Goal: Communication & Community: Answer question/provide support

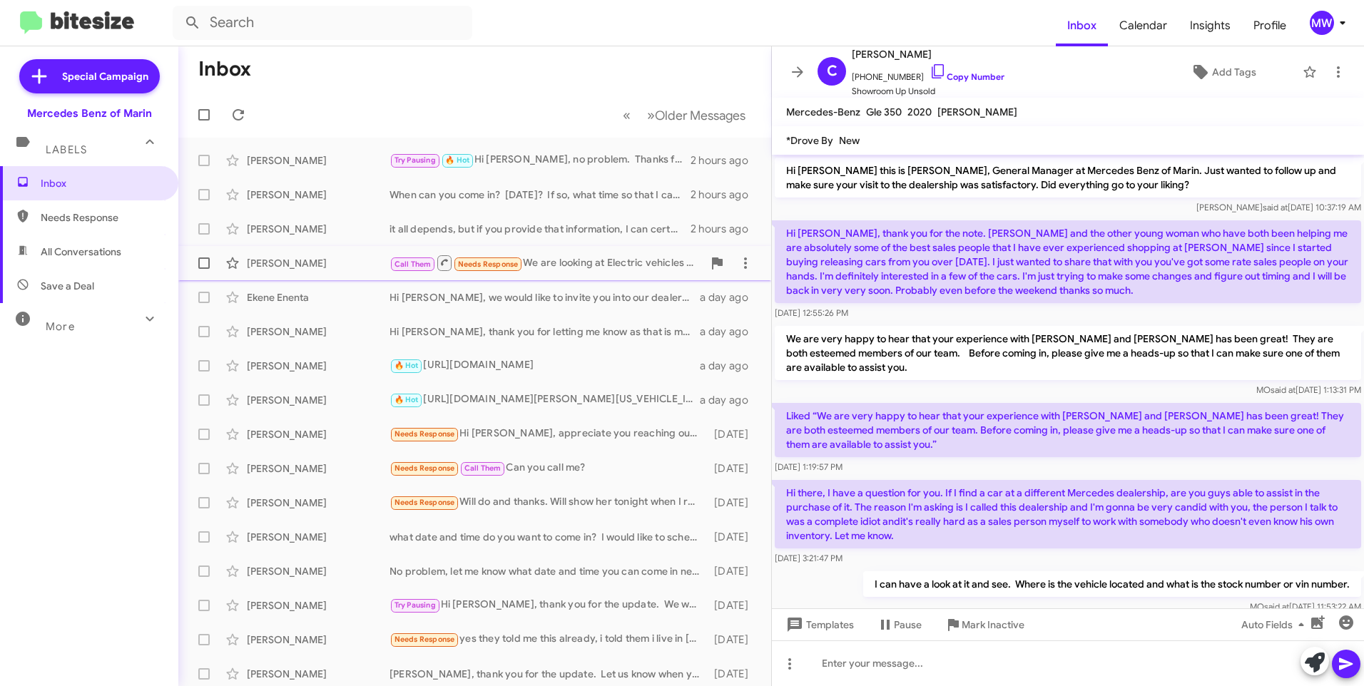
scroll to position [25, 0]
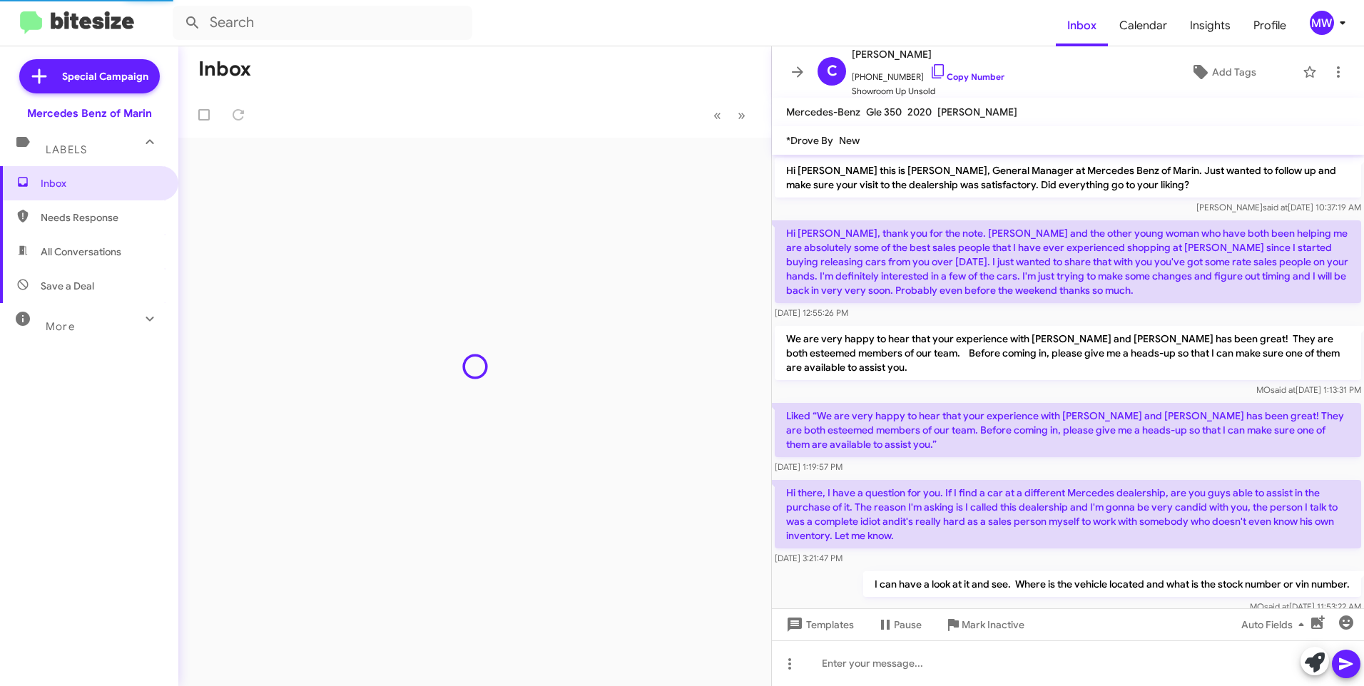
scroll to position [82, 0]
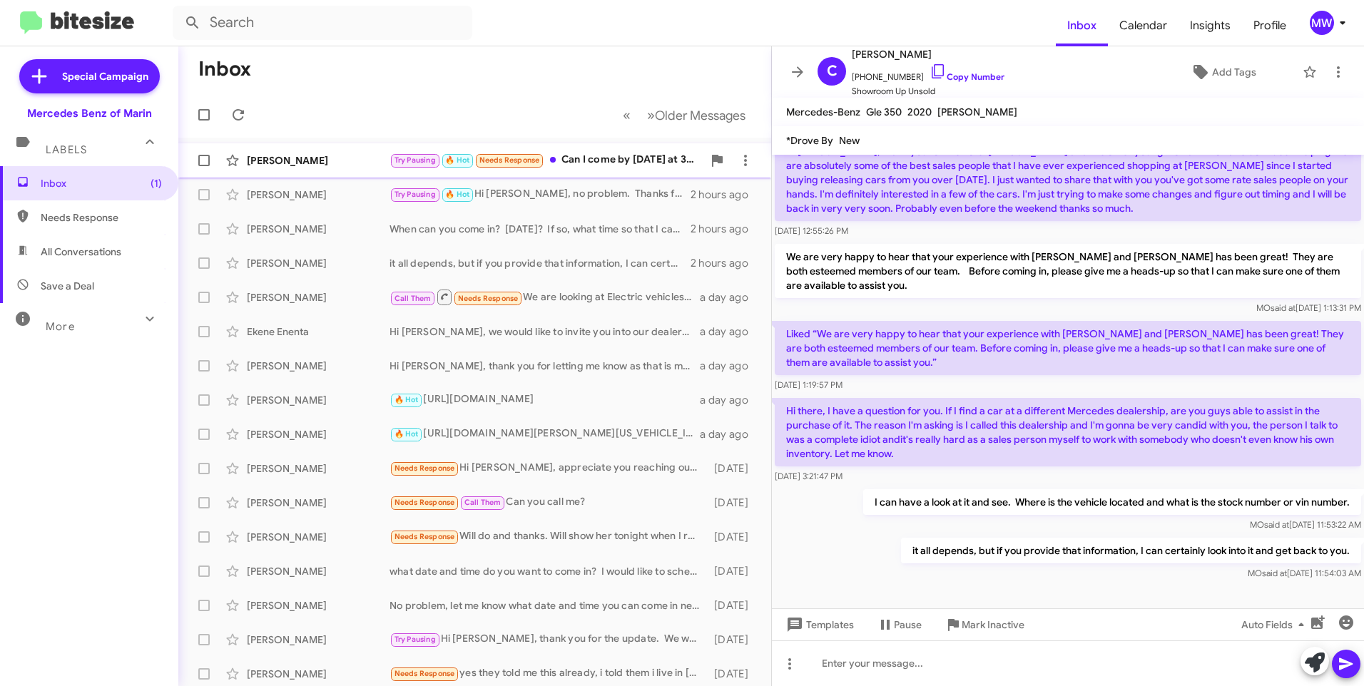
click at [617, 162] on div "Try Pausing 🔥 Hot Needs Response Can I come by [DATE] at 3ish?" at bounding box center [546, 160] width 313 height 16
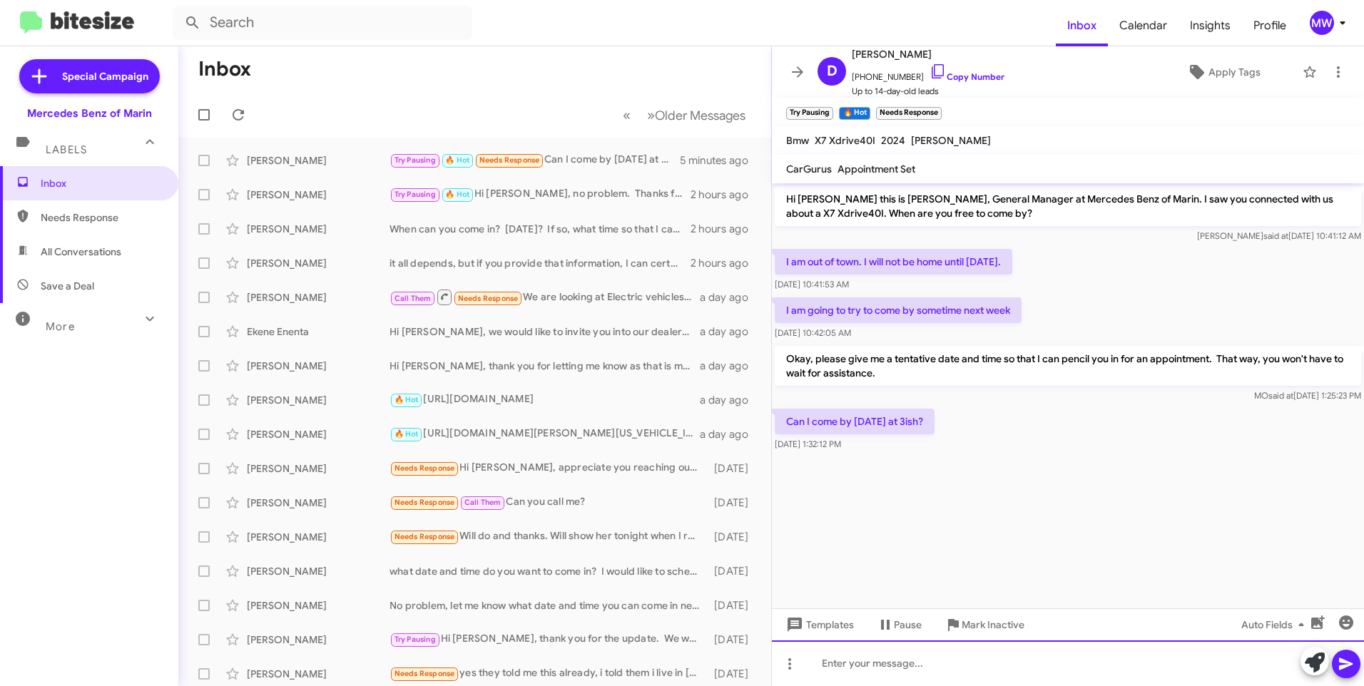
click at [946, 673] on div at bounding box center [1068, 664] width 592 height 46
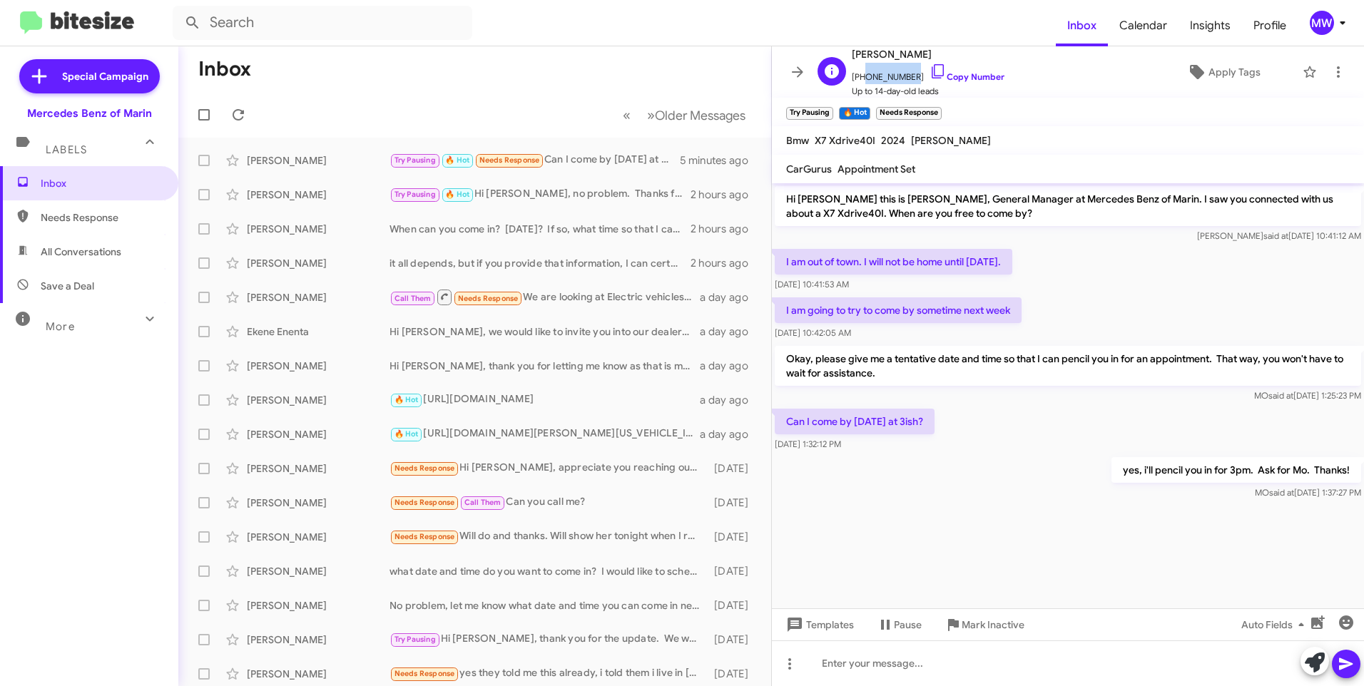
drag, startPoint x: 860, startPoint y: 76, endPoint x: 905, endPoint y: 78, distance: 45.0
click at [905, 78] on span "[PHONE_NUMBER] Copy Number" at bounding box center [928, 73] width 153 height 21
copy span "2097696916"
click at [622, 164] on div "Try Pausing 🔥 Hot Needs Response Disregard my text" at bounding box center [546, 160] width 313 height 16
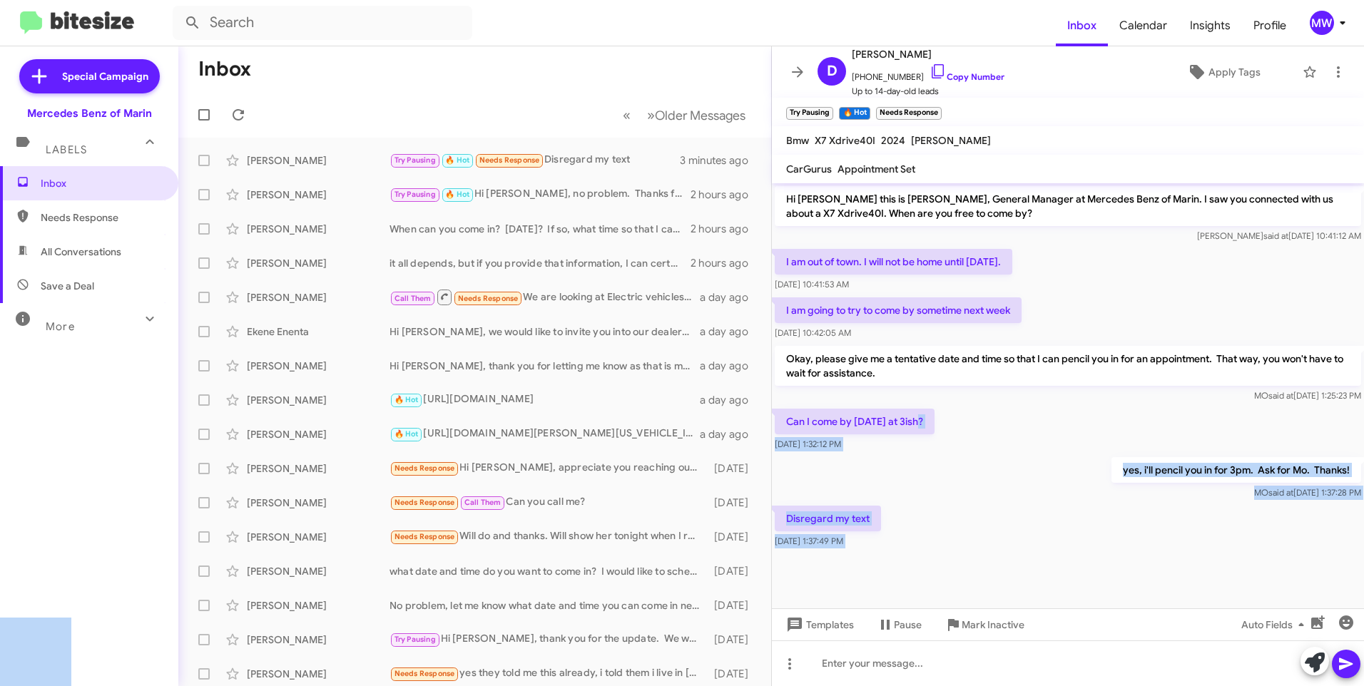
drag, startPoint x: 805, startPoint y: 417, endPoint x: 940, endPoint y: 410, distance: 135.0
drag, startPoint x: 940, startPoint y: 410, endPoint x: 947, endPoint y: 487, distance: 76.7
click at [947, 485] on div "yes, i'll pencil you in for 3pm. Ask for Mo. Thanks! [PERSON_NAME] said at [DAT…" at bounding box center [1068, 478] width 592 height 49
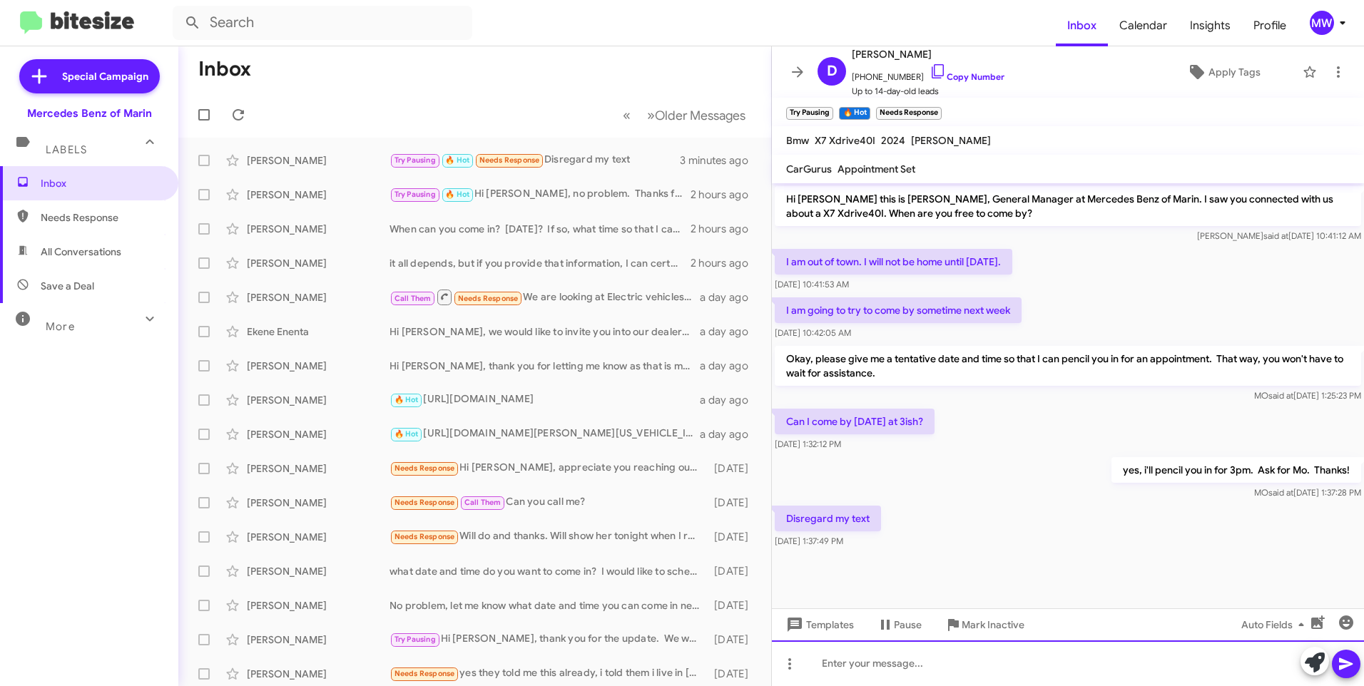
click at [907, 663] on div at bounding box center [1068, 664] width 592 height 46
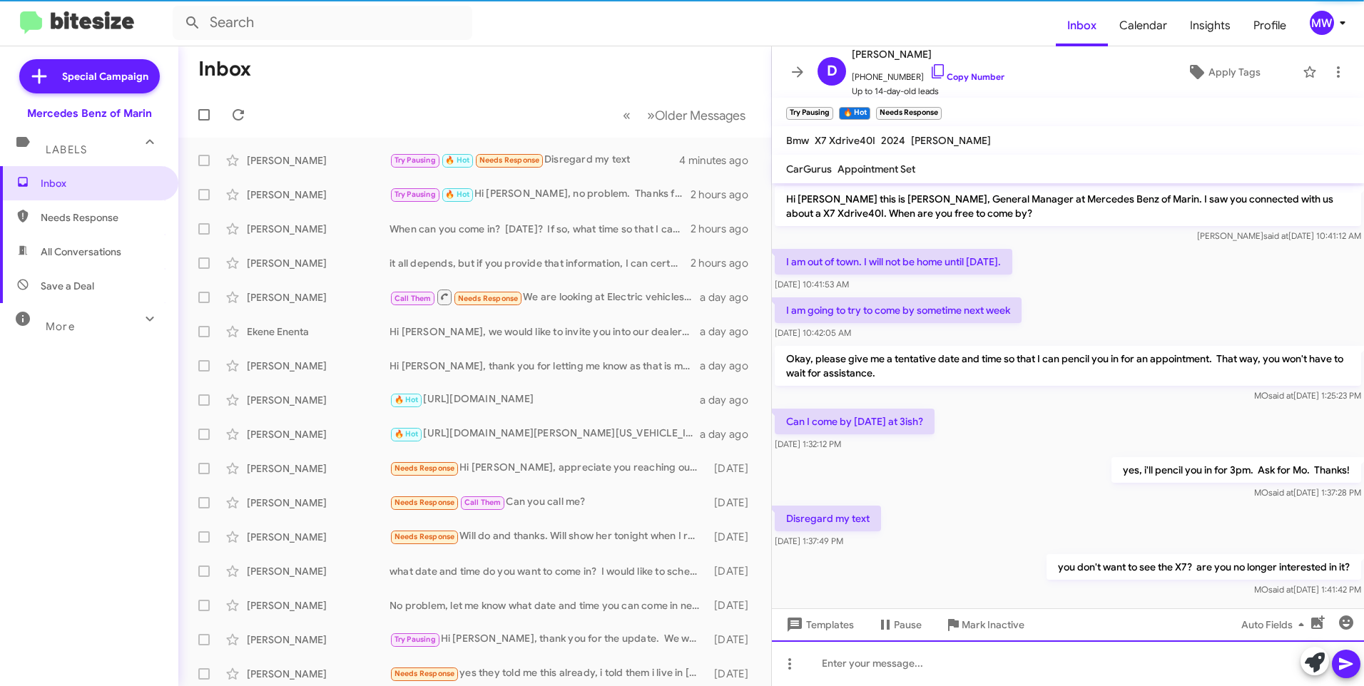
scroll to position [20, 0]
